Goal: Information Seeking & Learning: Learn about a topic

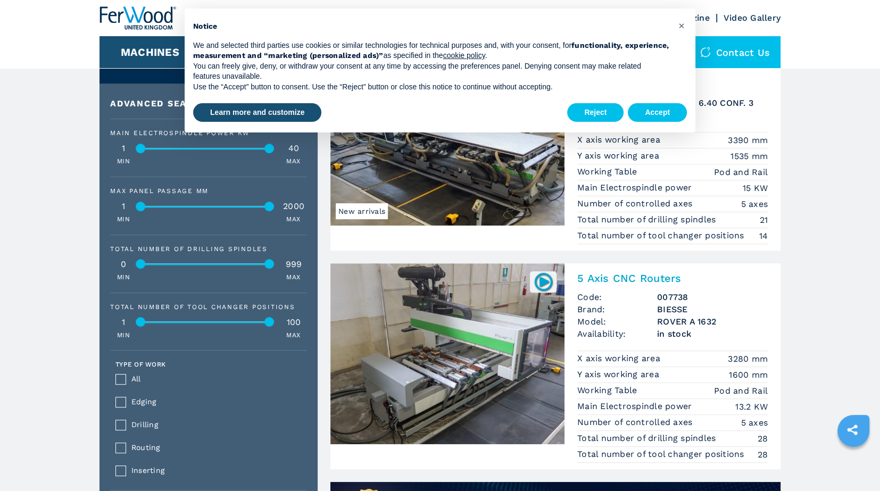
scroll to position [532, 0]
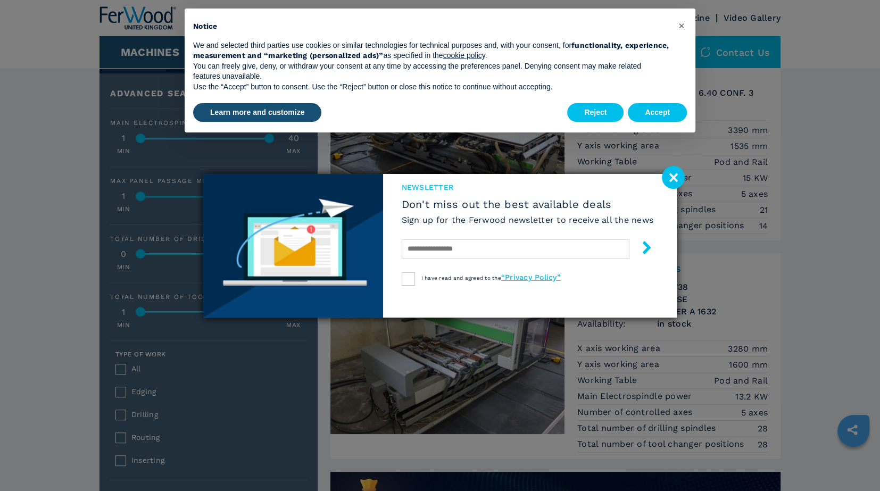
click at [676, 173] on image at bounding box center [673, 177] width 23 height 23
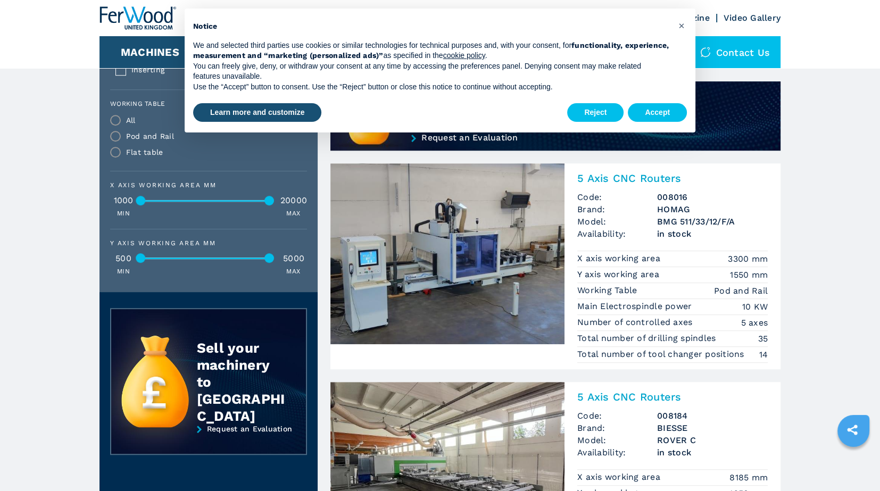
scroll to position [904, 0]
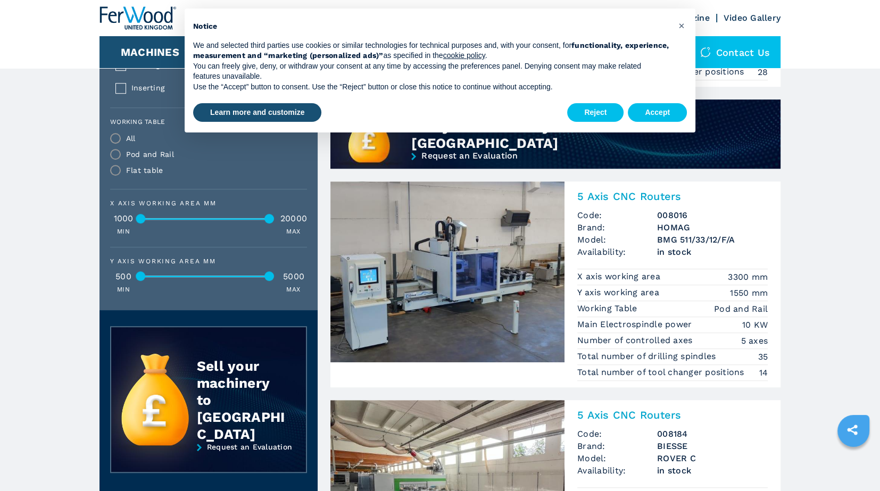
click at [626, 195] on h2 "5 Axis CNC Routers" at bounding box center [672, 196] width 190 height 13
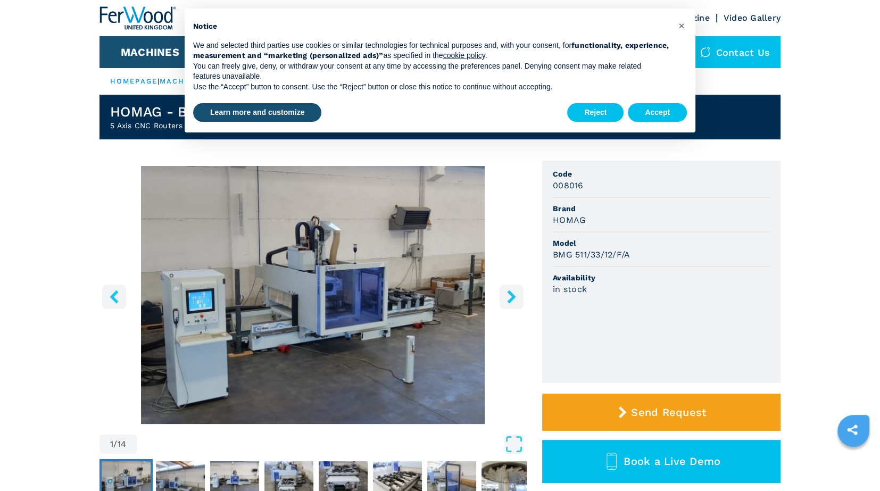
click at [512, 295] on icon "right-button" at bounding box center [511, 296] width 9 height 13
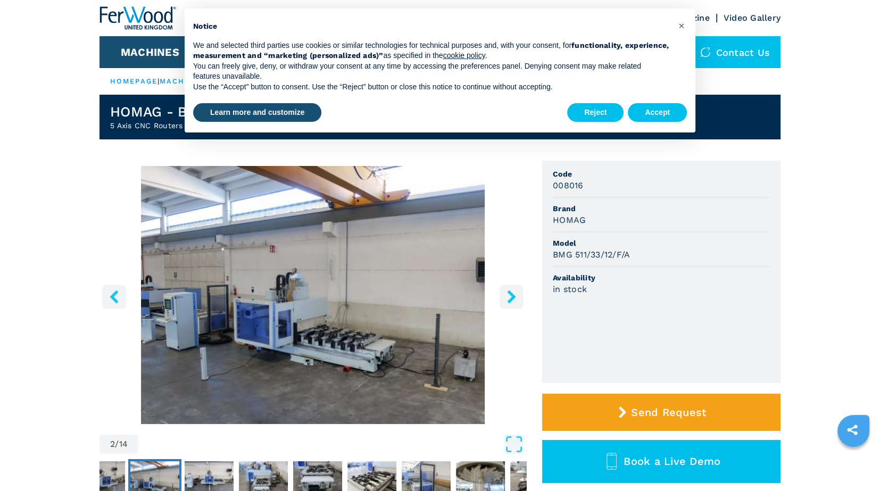
click at [512, 295] on icon "right-button" at bounding box center [511, 296] width 9 height 13
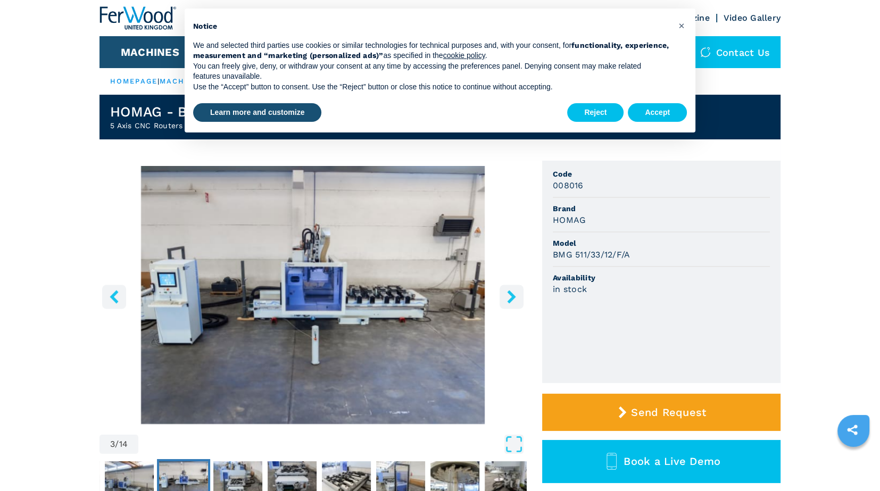
click at [512, 295] on icon "right-button" at bounding box center [511, 296] width 9 height 13
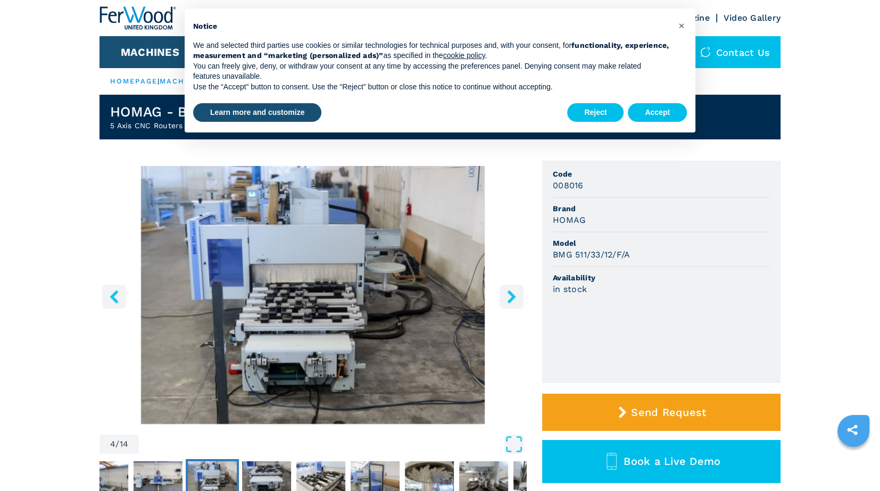
click at [512, 295] on icon "right-button" at bounding box center [511, 296] width 9 height 13
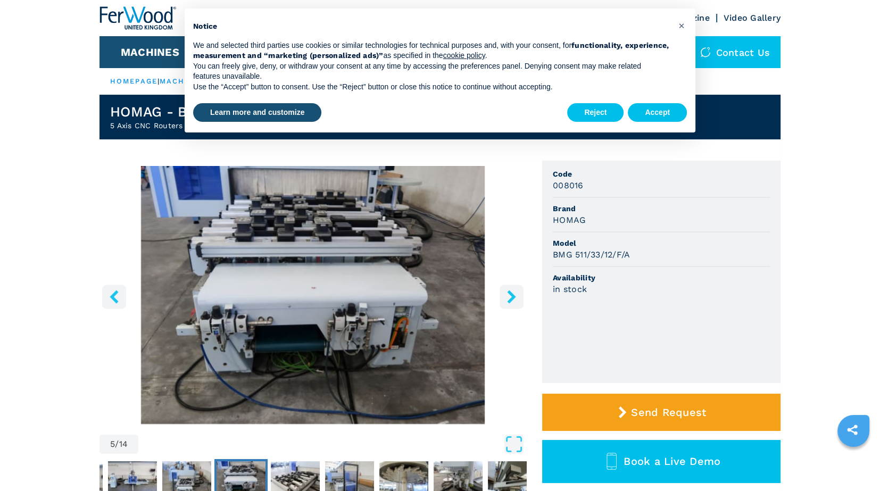
click at [512, 295] on icon "right-button" at bounding box center [511, 296] width 9 height 13
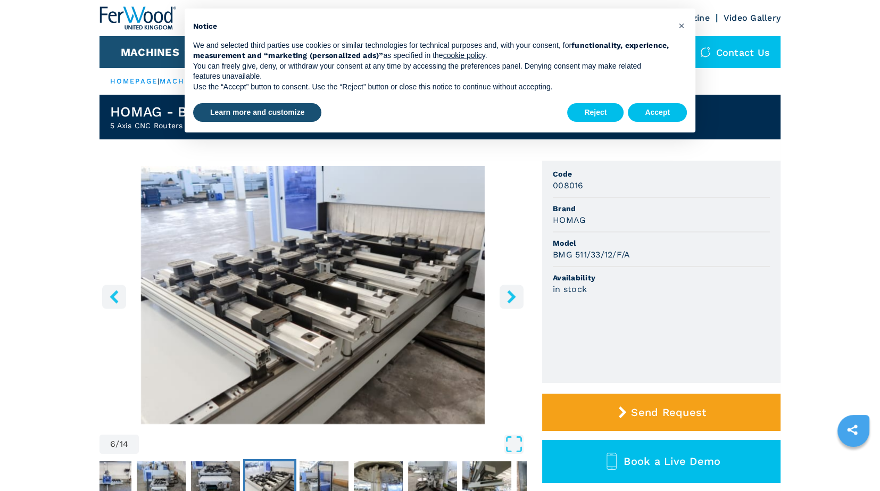
click at [512, 295] on icon "right-button" at bounding box center [511, 296] width 9 height 13
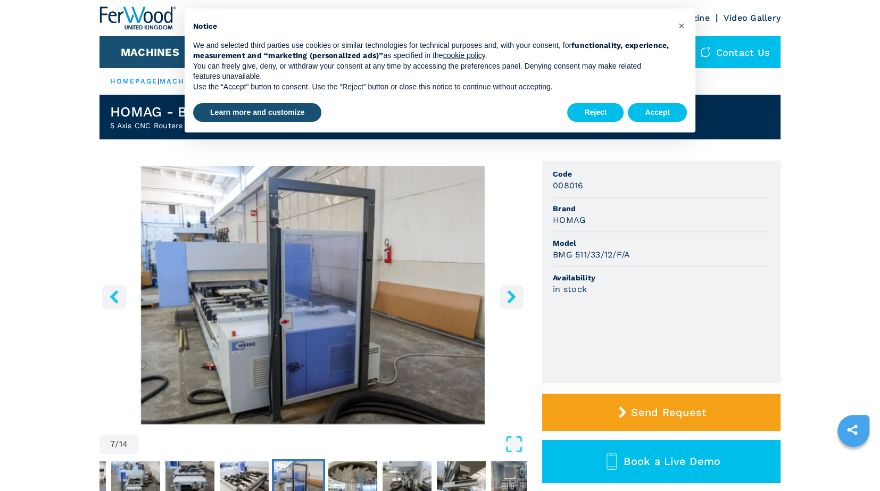
click at [512, 295] on icon "right-button" at bounding box center [511, 296] width 9 height 13
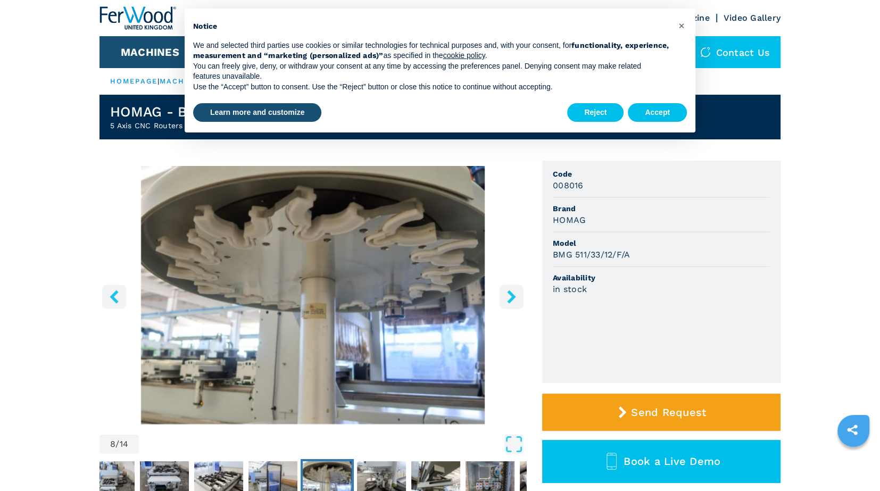
click at [510, 293] on icon "right-button" at bounding box center [511, 296] width 9 height 13
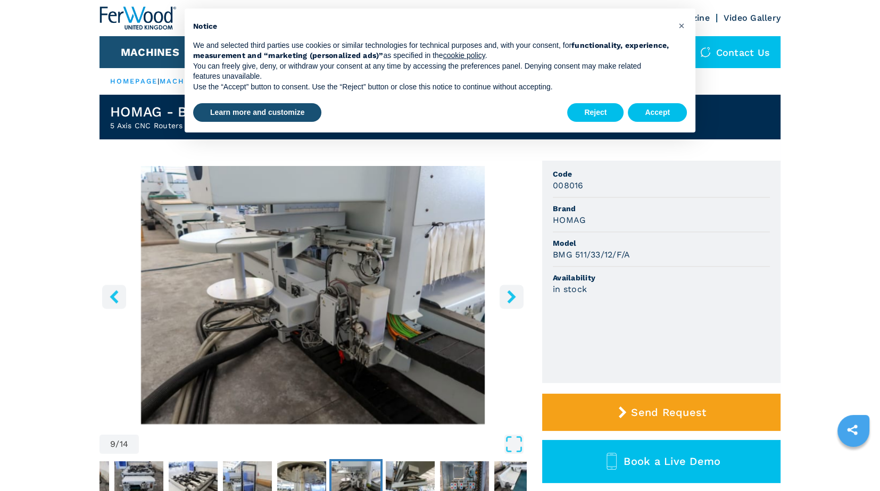
click at [510, 293] on icon "right-button" at bounding box center [511, 296] width 9 height 13
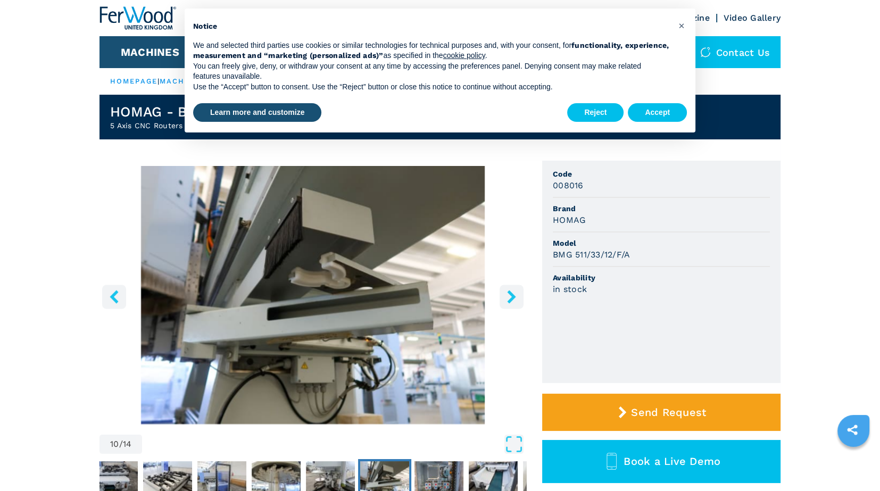
click at [510, 293] on icon "right-button" at bounding box center [511, 296] width 9 height 13
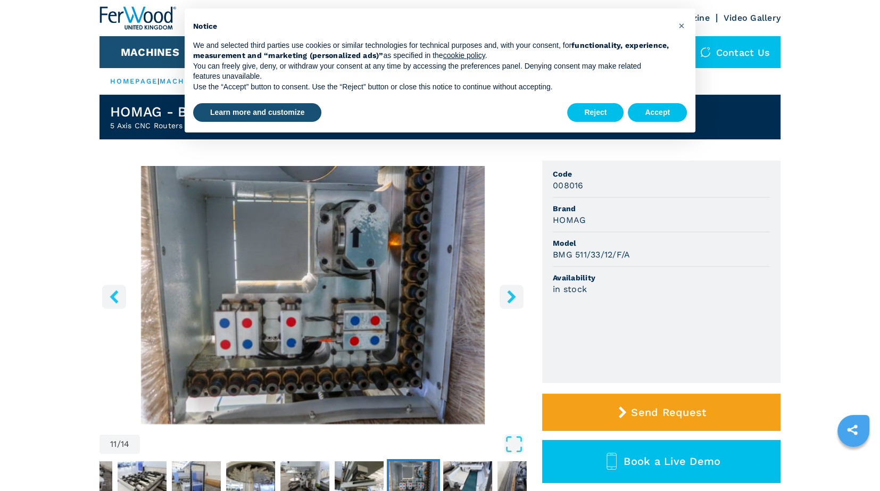
click at [510, 293] on icon "right-button" at bounding box center [511, 296] width 9 height 13
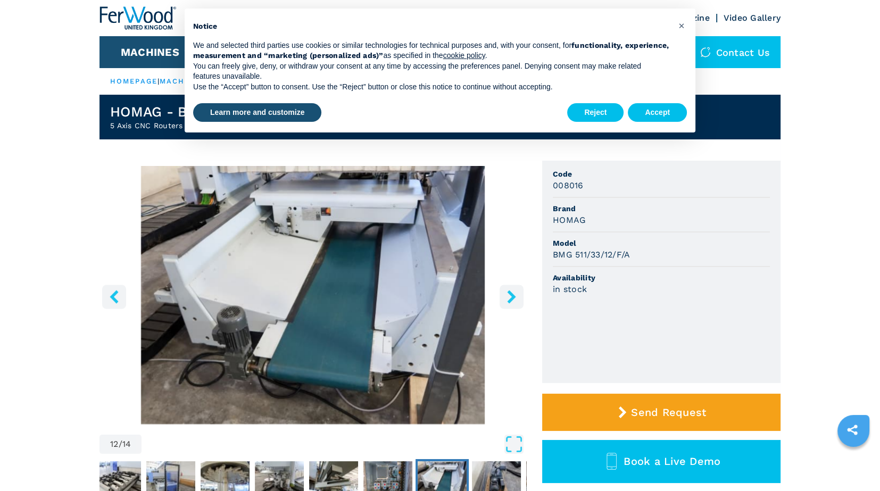
click at [510, 293] on icon "right-button" at bounding box center [511, 296] width 9 height 13
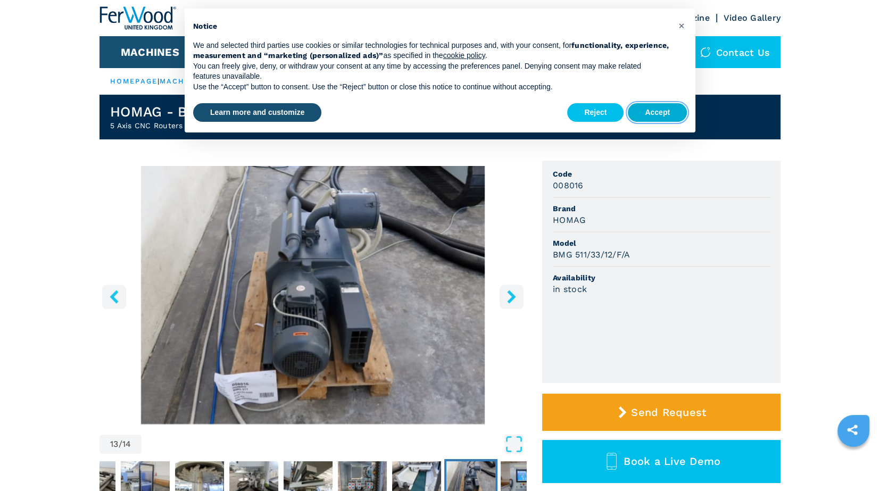
drag, startPoint x: 663, startPoint y: 112, endPoint x: 658, endPoint y: 119, distance: 8.3
click at [663, 113] on button "Accept" at bounding box center [657, 112] width 59 height 19
